Goal: Navigation & Orientation: Find specific page/section

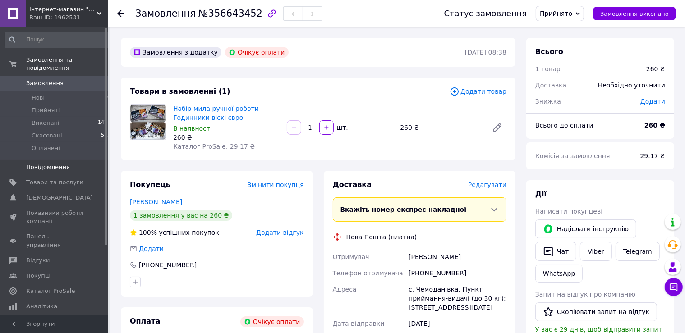
click at [46, 163] on span "Повідомлення" at bounding box center [48, 167] width 44 height 8
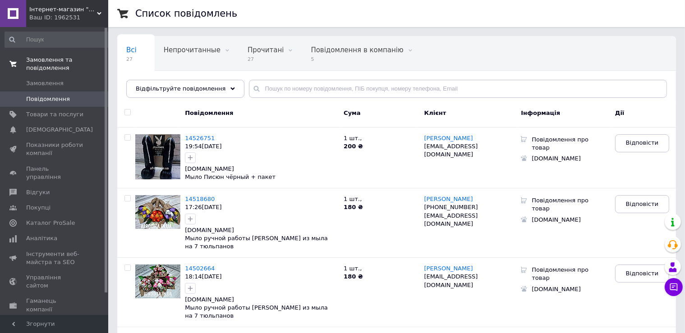
click at [37, 59] on span "Замовлення та повідомлення" at bounding box center [67, 64] width 82 height 16
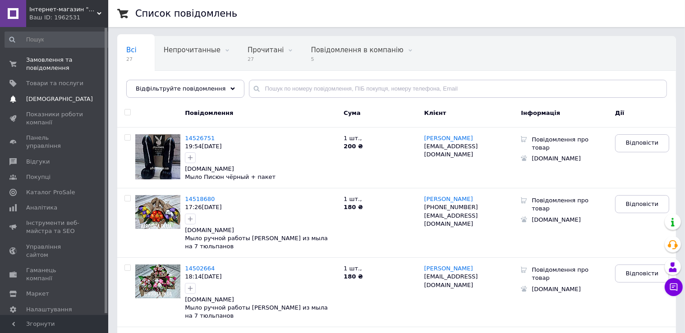
click at [39, 98] on span "[DEMOGRAPHIC_DATA]" at bounding box center [59, 99] width 67 height 8
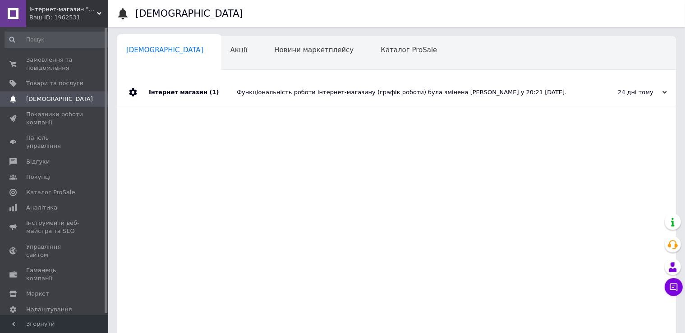
click at [198, 80] on span "Навчання та заходи" at bounding box center [162, 84] width 72 height 8
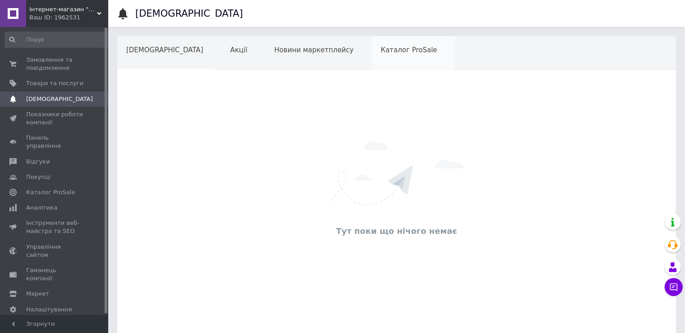
click at [381, 49] on span "Каталог ProSale" at bounding box center [409, 50] width 56 height 8
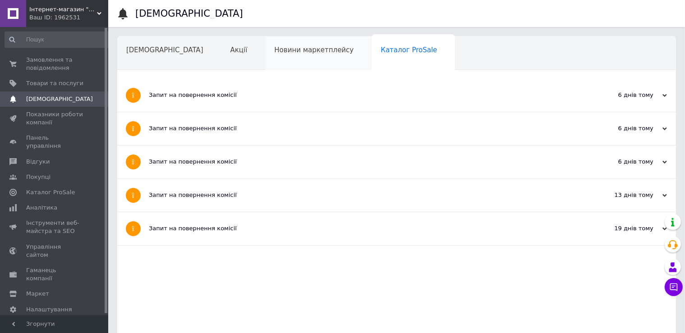
click at [274, 51] on span "Новини маркетплейсу" at bounding box center [313, 50] width 79 height 8
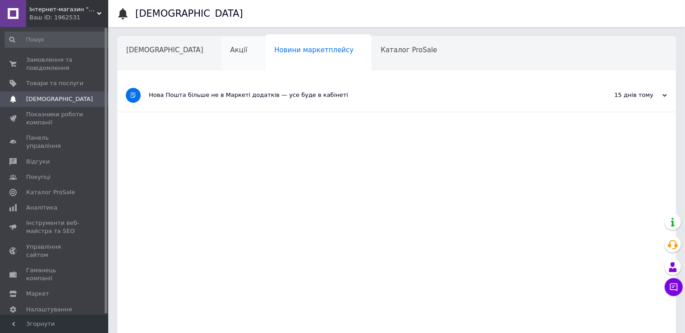
click at [231, 51] on span "Акції" at bounding box center [239, 50] width 17 height 8
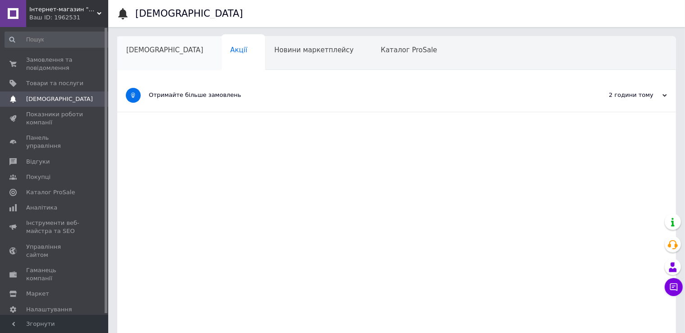
click at [147, 51] on span "[DEMOGRAPHIC_DATA]" at bounding box center [164, 50] width 77 height 8
